Goal: Navigation & Orientation: Go to known website

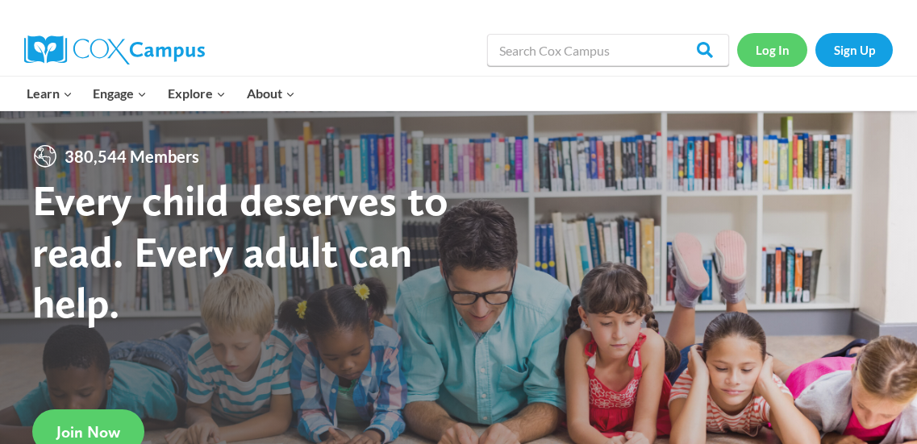
click at [761, 47] on link "Log In" at bounding box center [772, 49] width 70 height 33
click at [788, 56] on link "Log In" at bounding box center [772, 49] width 70 height 33
